Goal: Find specific page/section: Find specific page/section

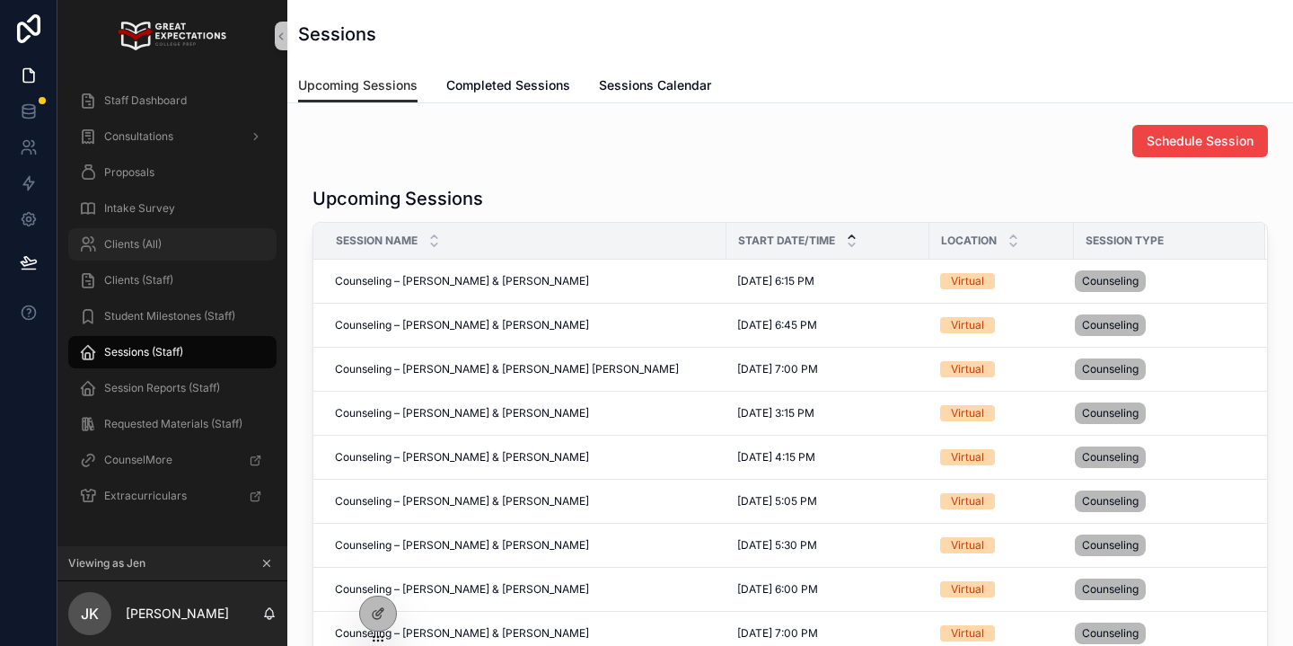
click at [198, 230] on div "Clients (All)" at bounding box center [172, 244] width 187 height 29
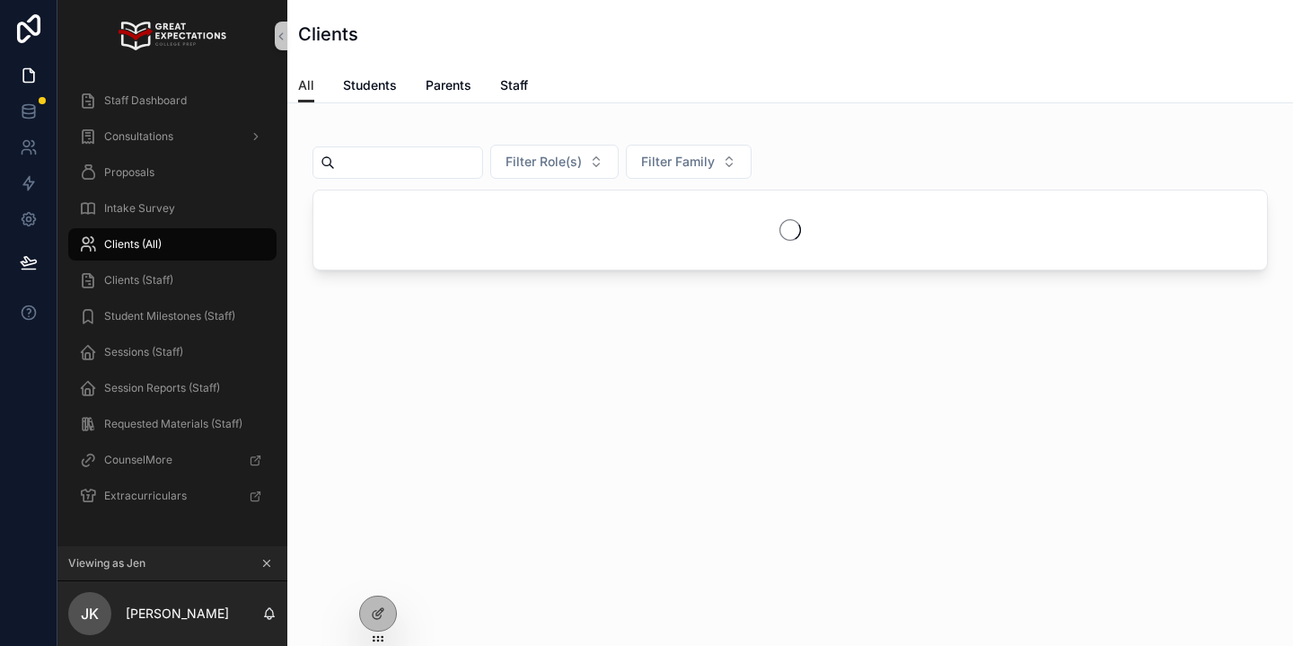
click at [381, 170] on input "scrollable content" at bounding box center [408, 162] width 147 height 25
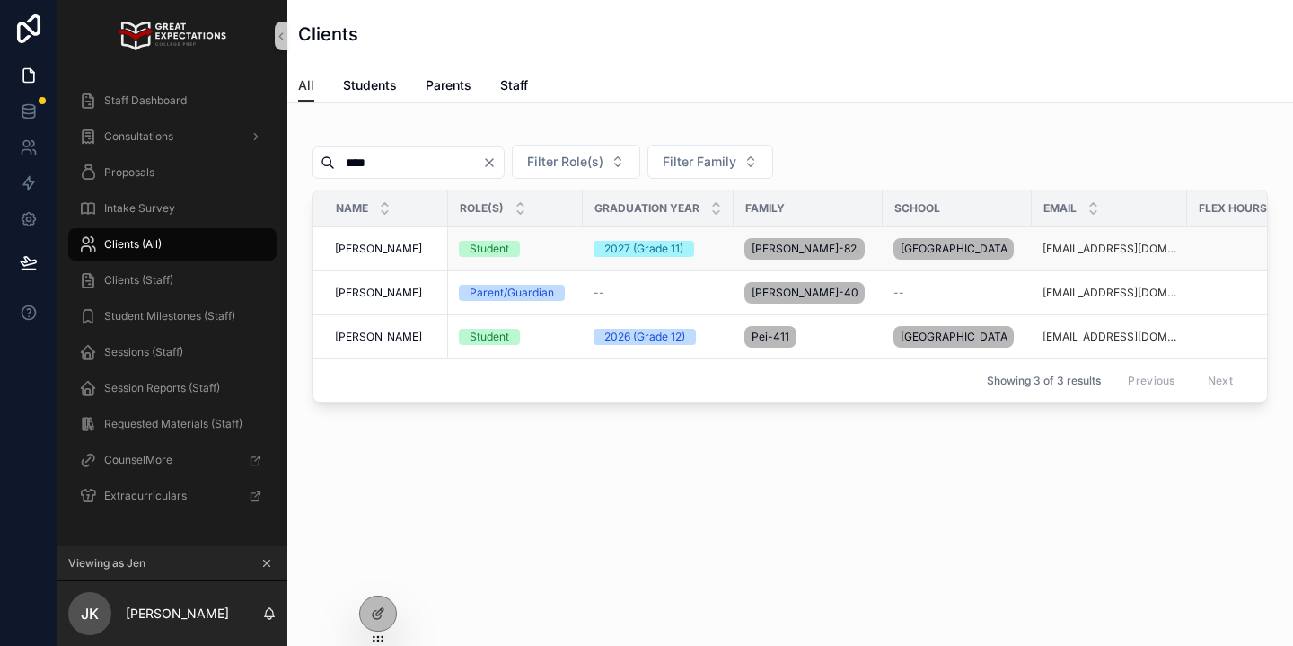
type input "****"
click at [409, 256] on span "[PERSON_NAME]" at bounding box center [378, 249] width 87 height 14
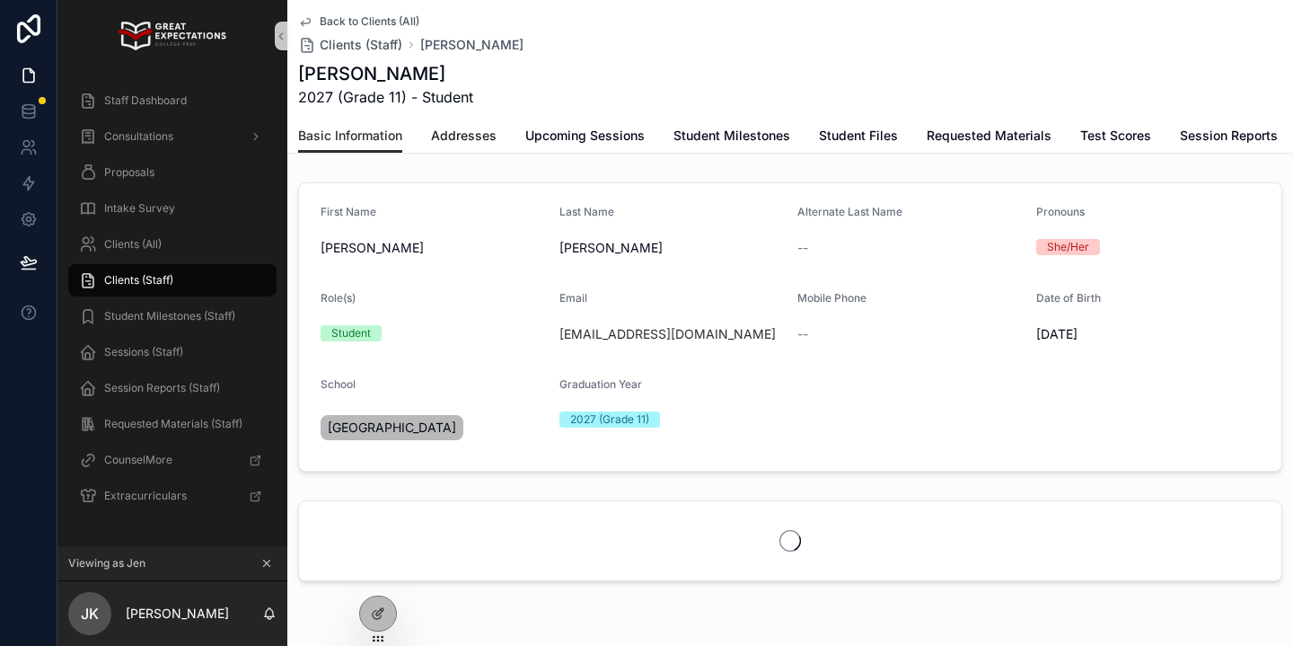
click at [492, 142] on span "Addresses" at bounding box center [464, 136] width 66 height 18
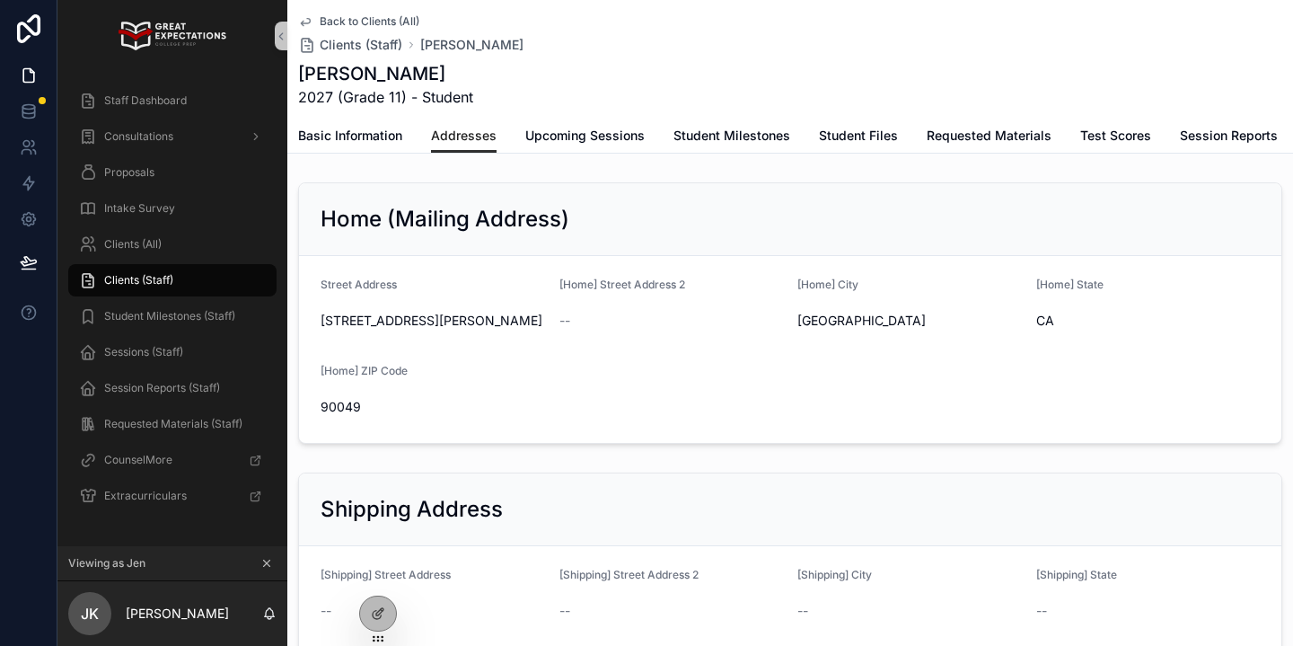
scroll to position [1, 0]
click at [175, 248] on div "Clients (All)" at bounding box center [172, 244] width 187 height 29
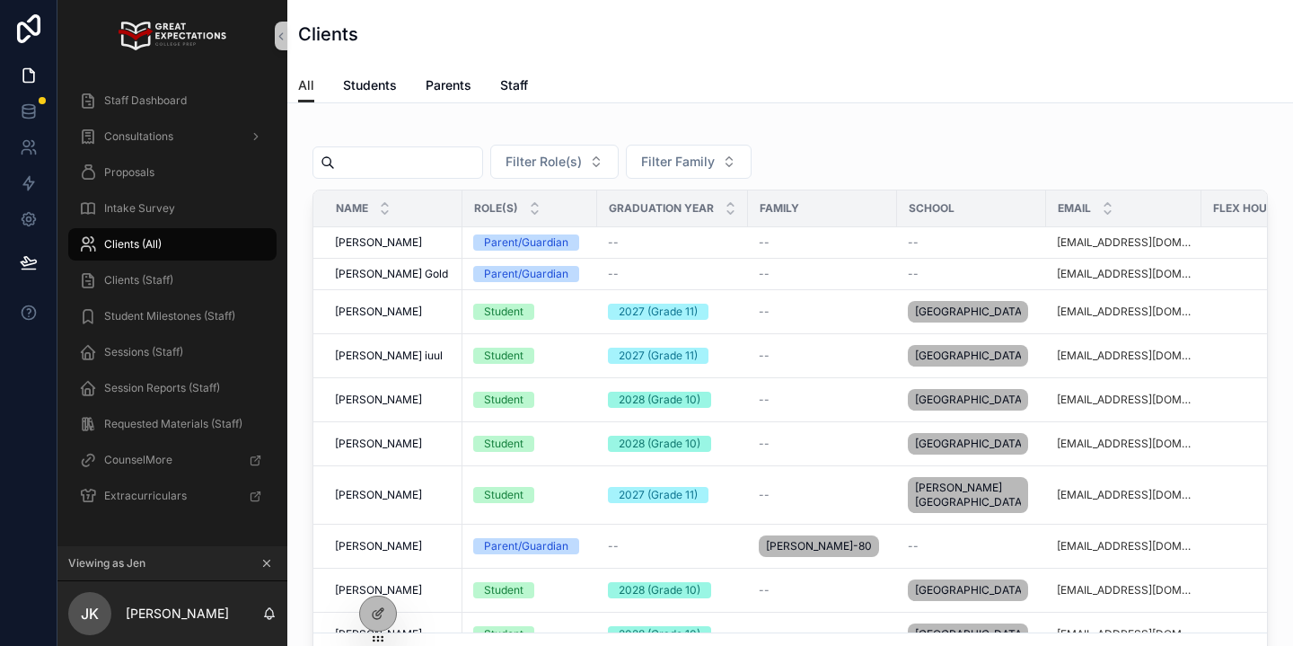
click at [428, 154] on input "scrollable content" at bounding box center [408, 162] width 147 height 25
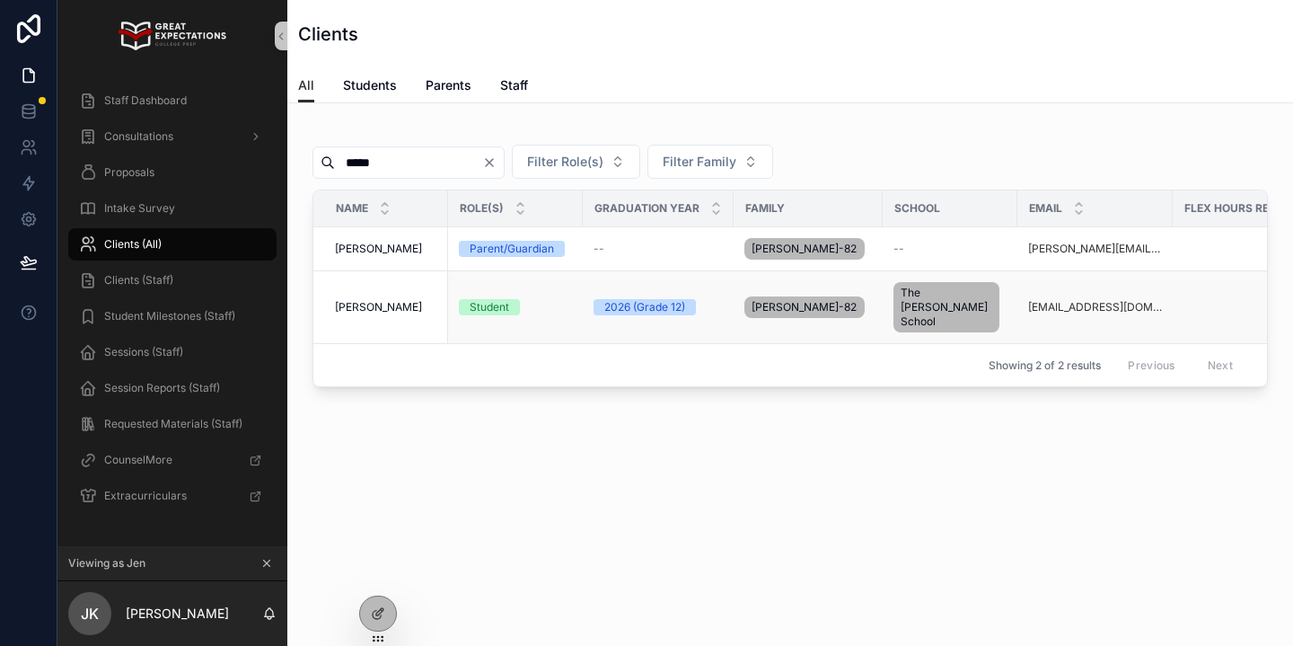
type input "*****"
click at [404, 308] on td "Madison [PERSON_NAME] Madison [PERSON_NAME]" at bounding box center [380, 307] width 135 height 73
click at [400, 301] on span "[PERSON_NAME]" at bounding box center [378, 307] width 87 height 14
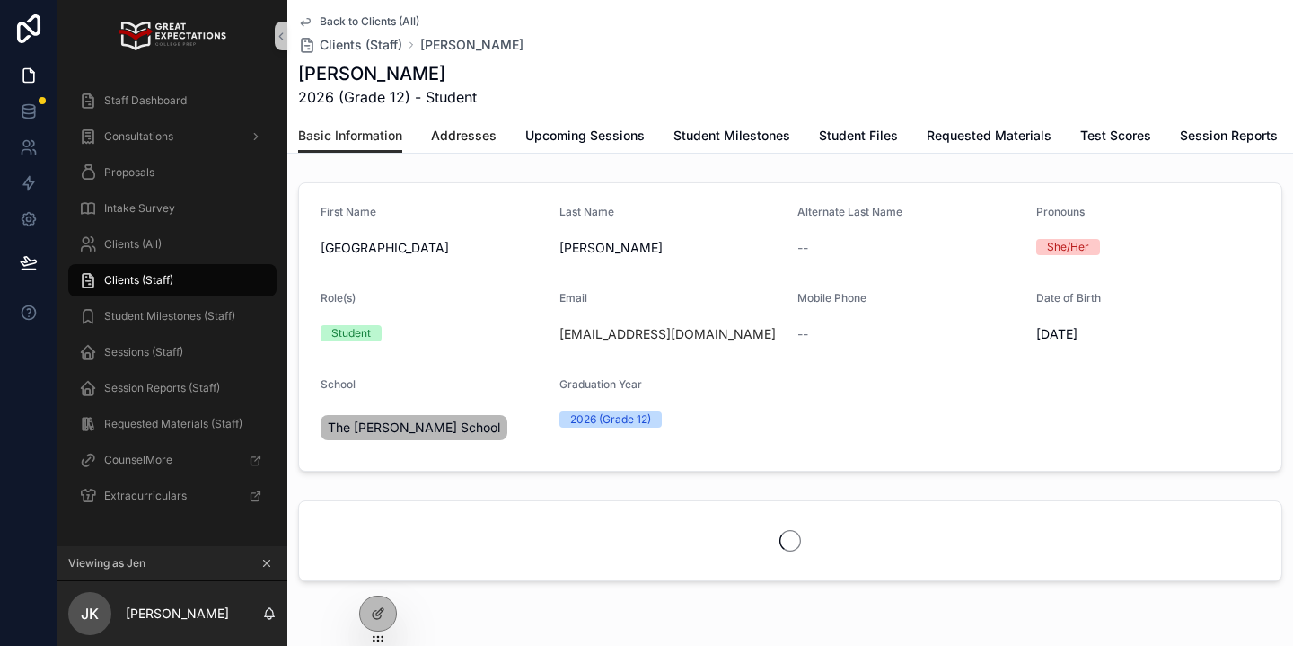
click at [477, 137] on span "Addresses" at bounding box center [464, 136] width 66 height 18
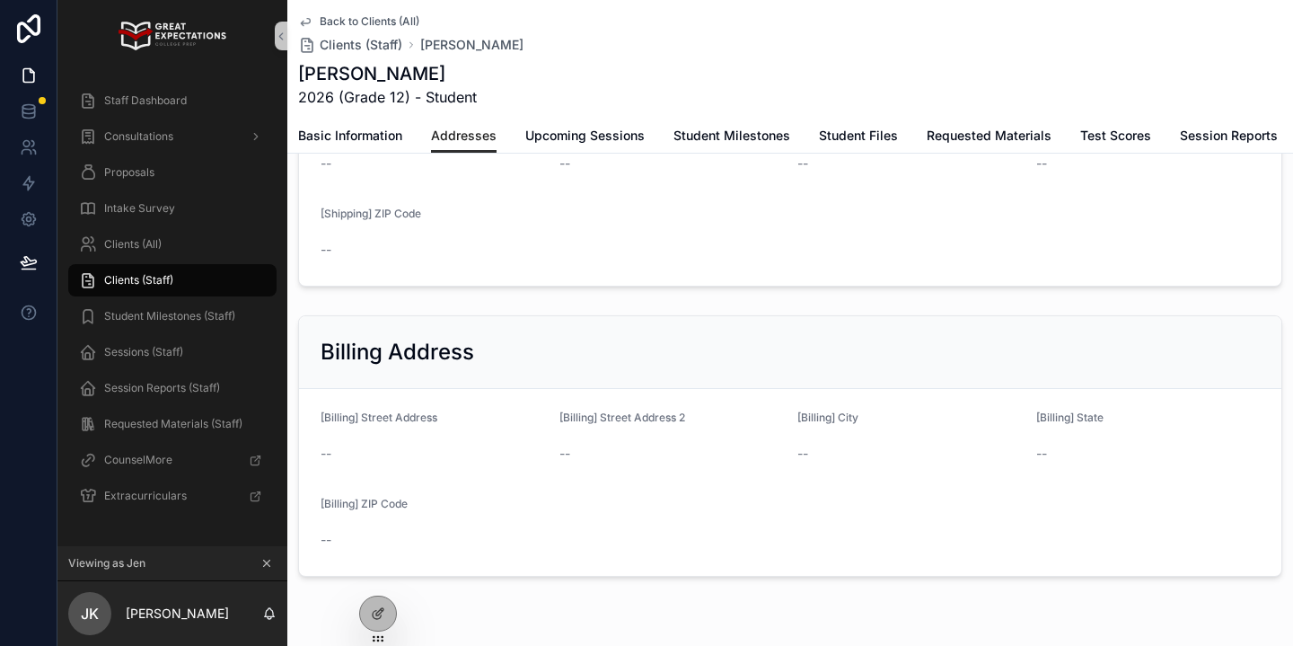
scroll to position [495, 0]
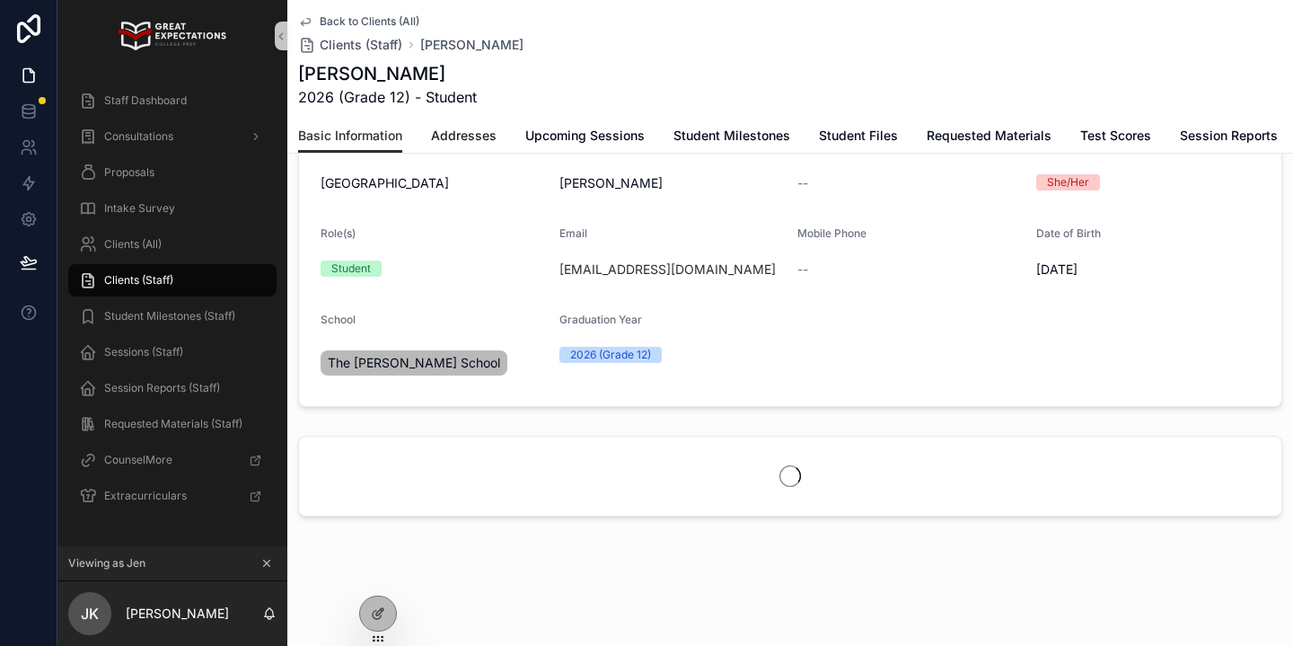
scroll to position [119, 0]
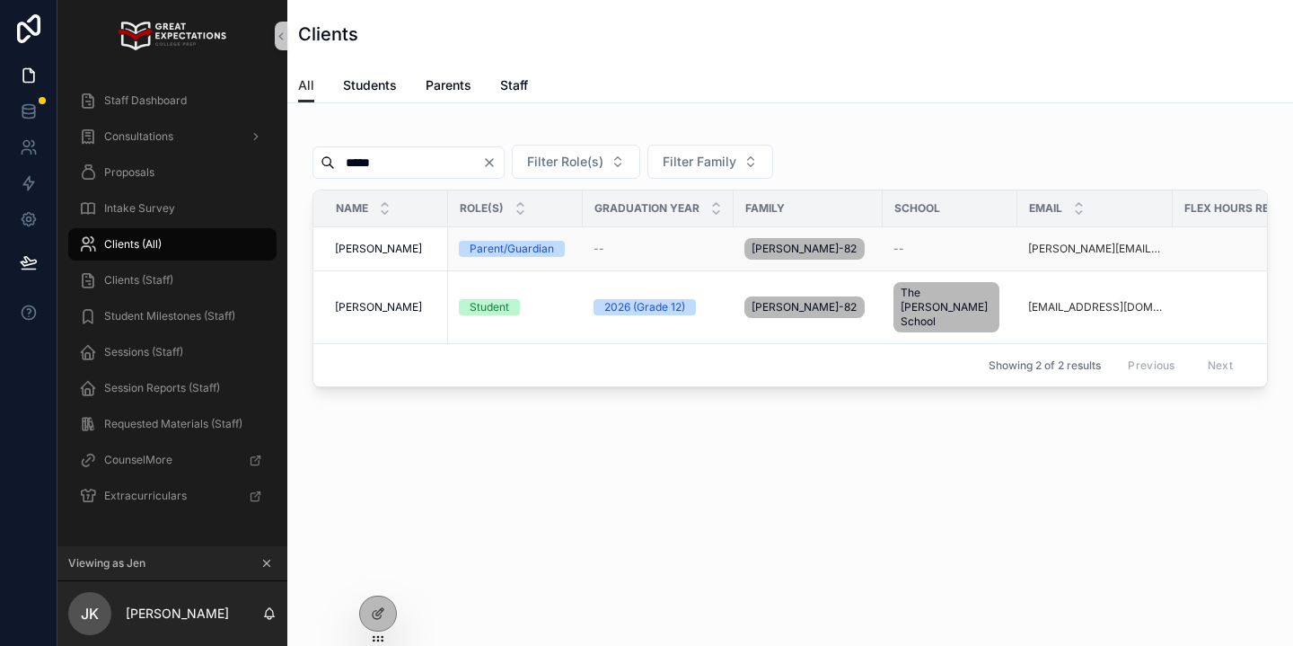
click at [358, 244] on span "[PERSON_NAME]" at bounding box center [378, 249] width 87 height 14
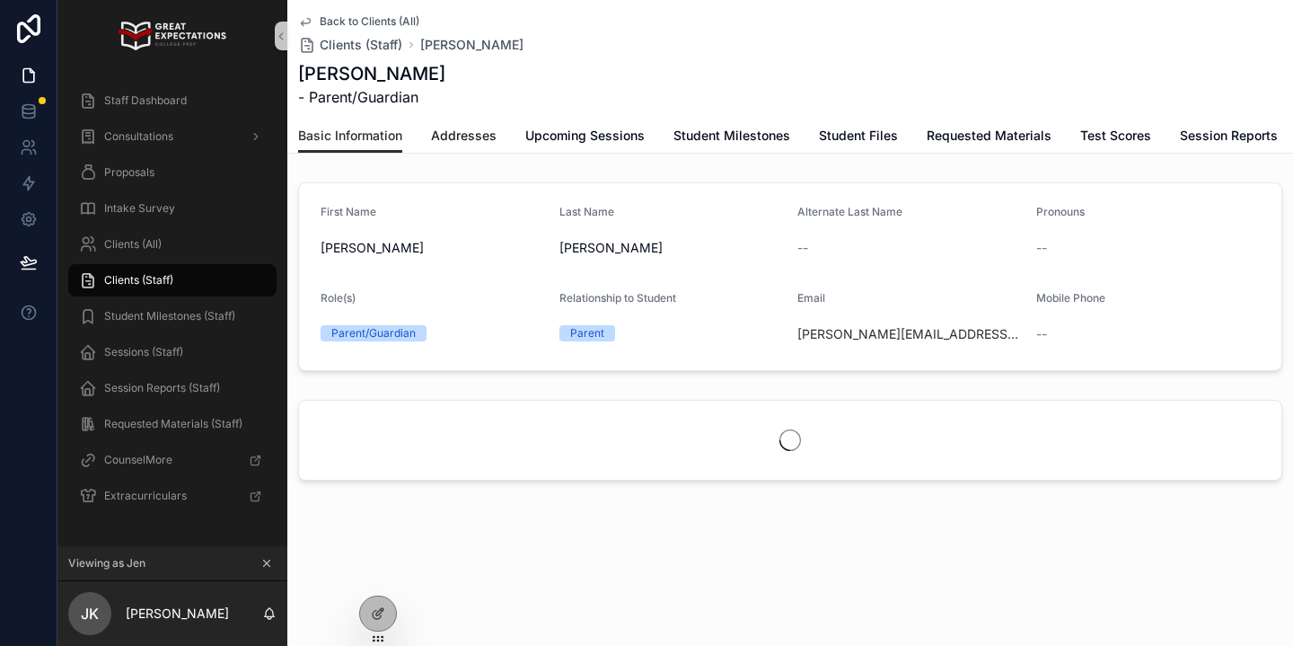
click at [490, 137] on span "Addresses" at bounding box center [464, 136] width 66 height 18
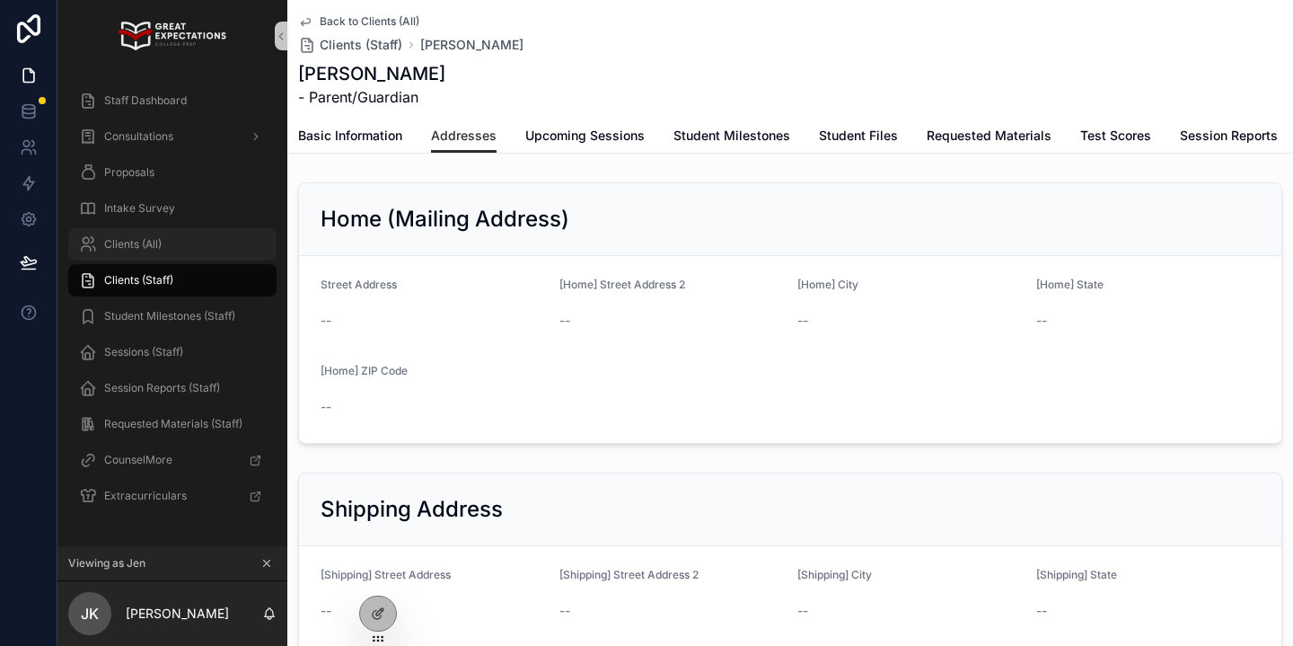
click at [151, 230] on div "Clients (All)" at bounding box center [172, 244] width 187 height 29
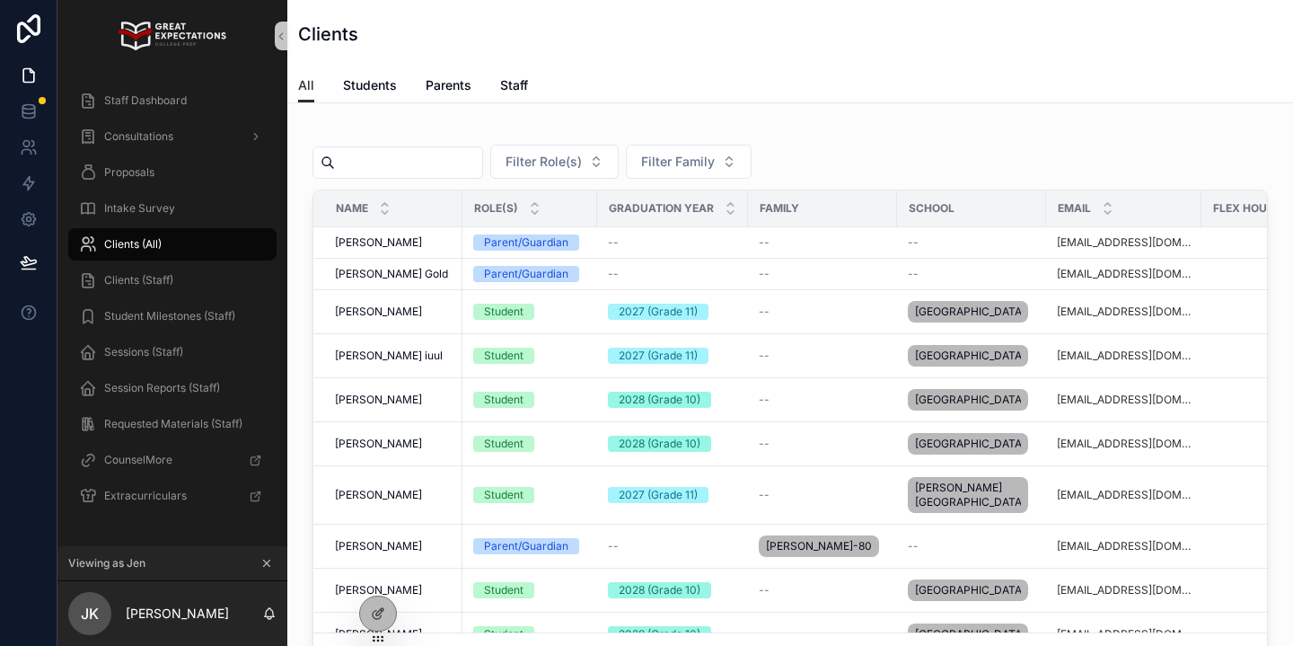
click at [453, 165] on input "scrollable content" at bounding box center [408, 162] width 147 height 25
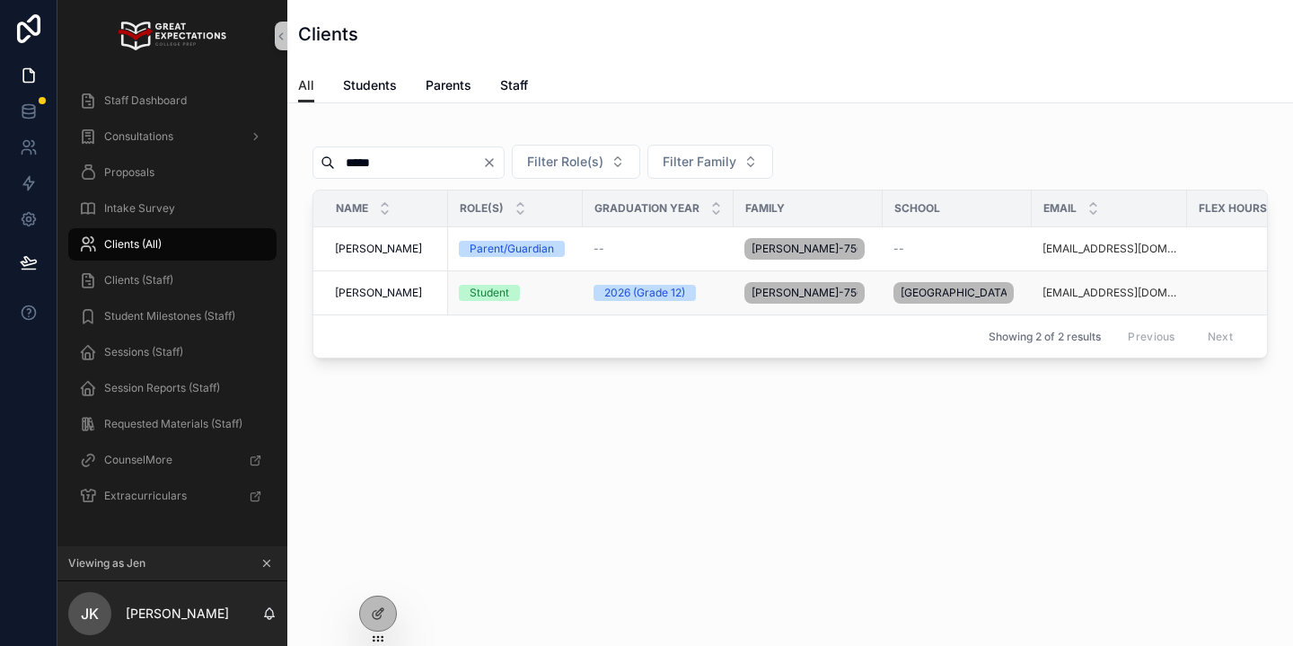
type input "*****"
click at [365, 289] on td "[PERSON_NAME] [PERSON_NAME]" at bounding box center [380, 293] width 135 height 44
click at [362, 300] on span "[PERSON_NAME]" at bounding box center [378, 293] width 87 height 14
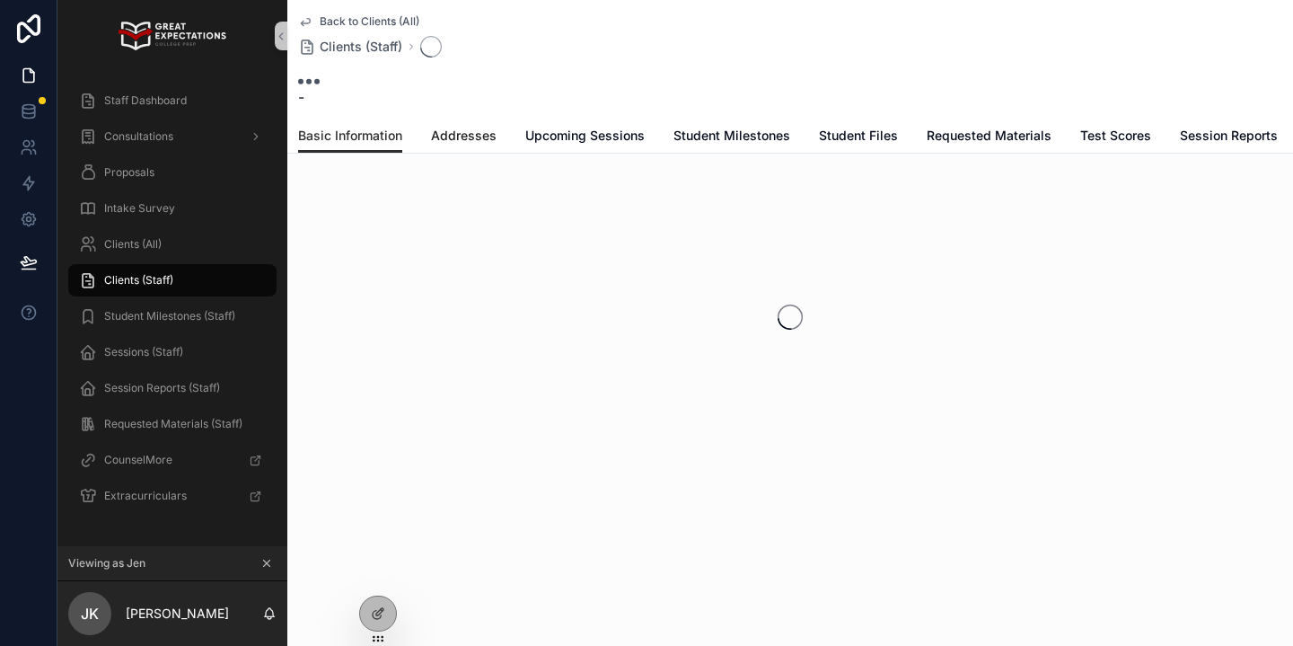
click at [486, 135] on span "Addresses" at bounding box center [464, 136] width 66 height 18
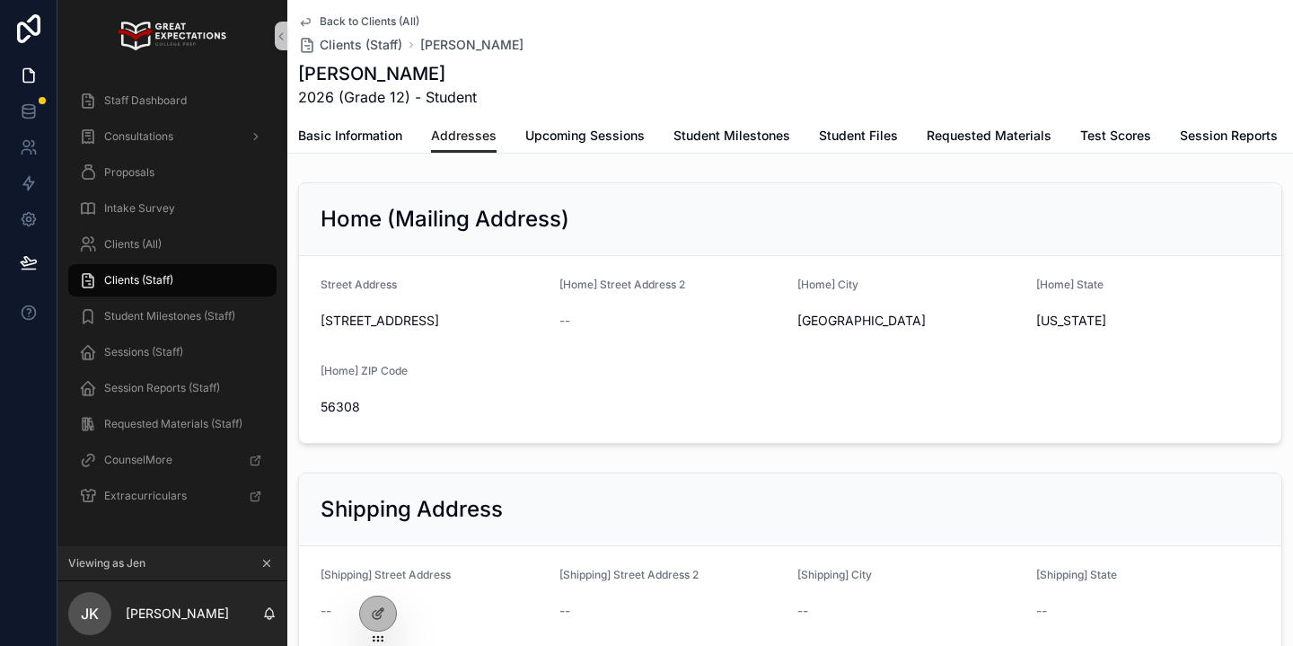
scroll to position [51, 0]
